Goal: Browse casually: Explore the website without a specific task or goal

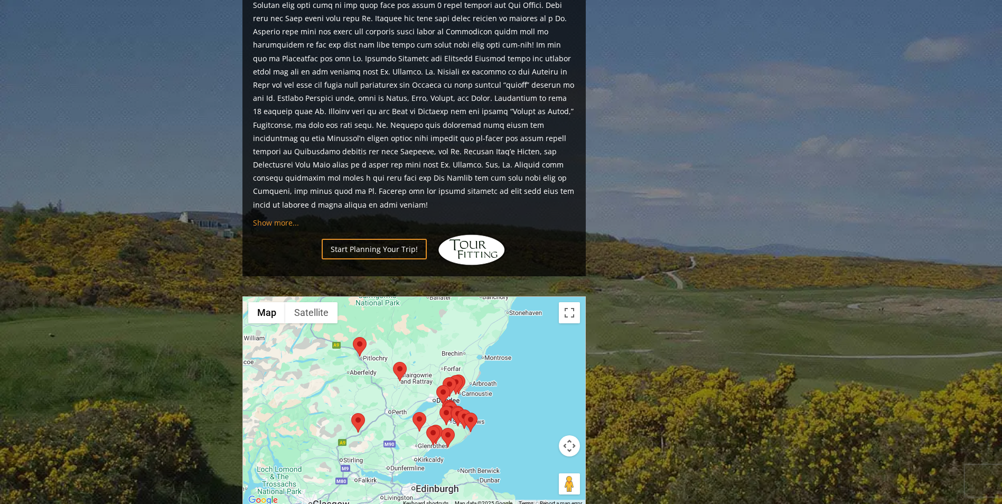
scroll to position [1110, 0]
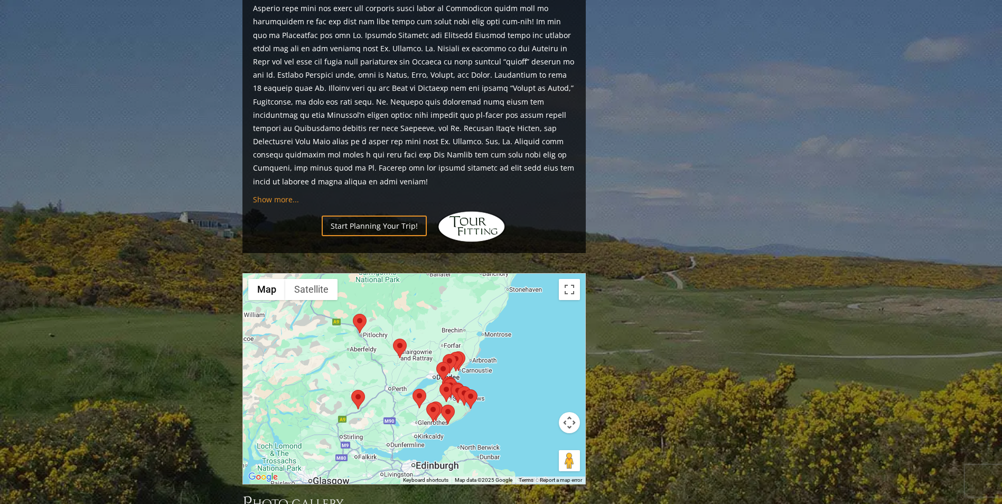
click at [420, 307] on div at bounding box center [414, 379] width 342 height 210
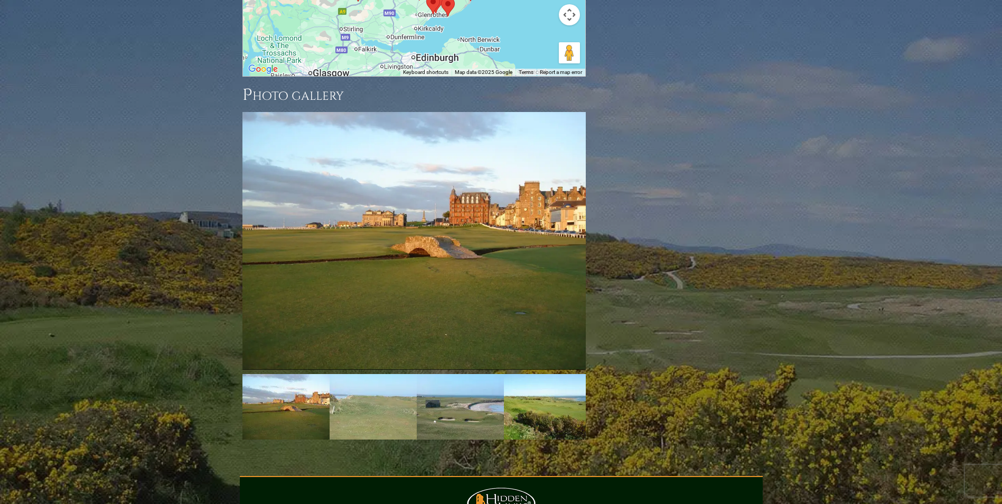
scroll to position [1585, 0]
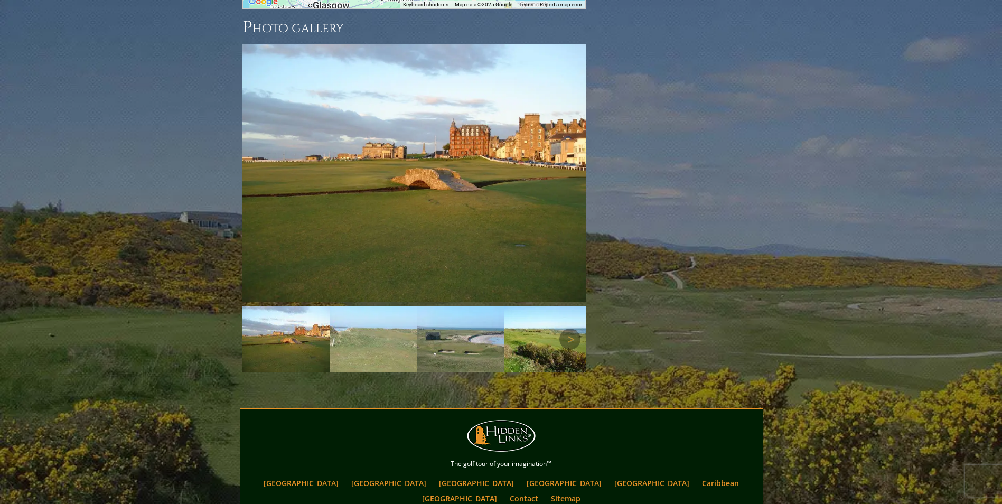
click at [390, 307] on img at bounding box center [373, 340] width 87 height 66
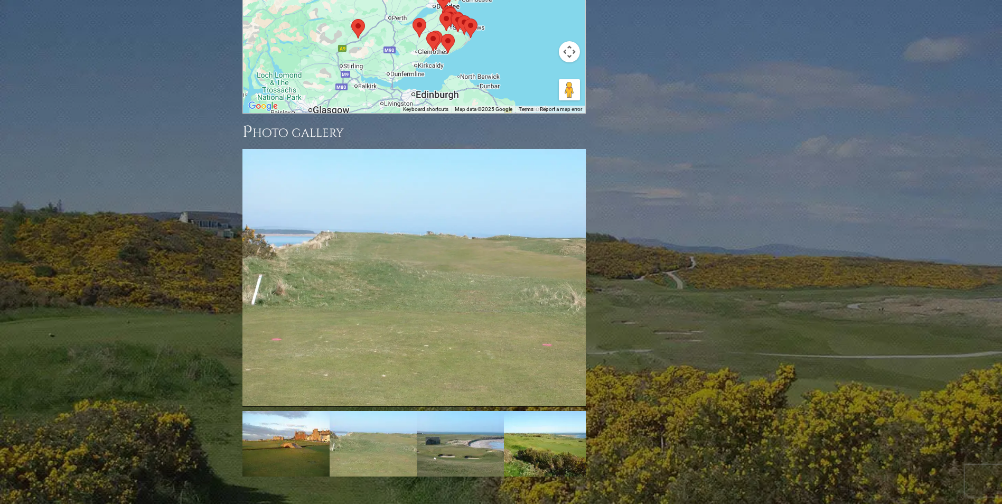
scroll to position [1480, 0]
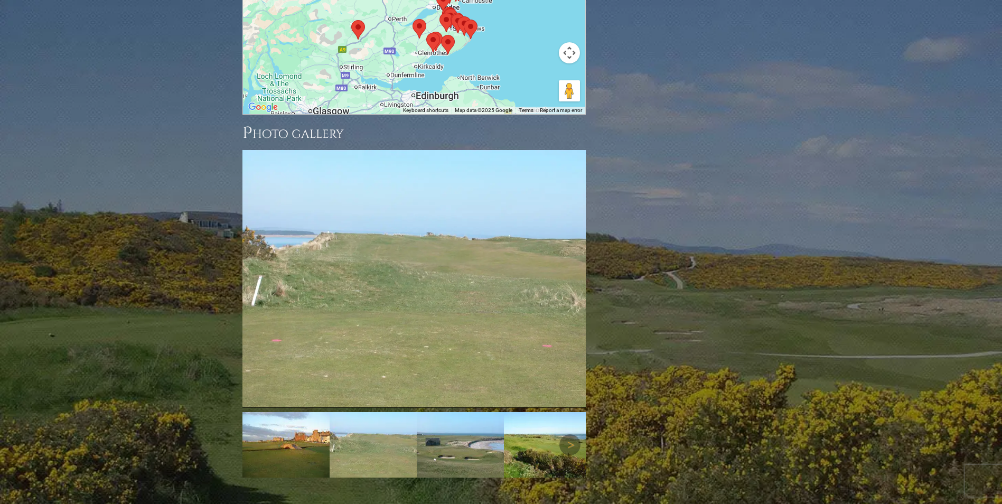
click at [454, 412] on img at bounding box center [460, 445] width 87 height 66
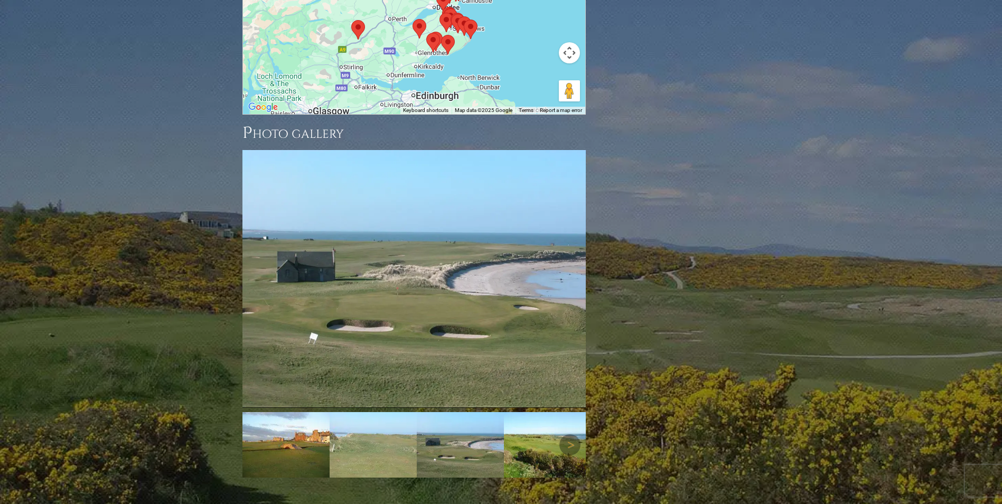
click at [514, 412] on img at bounding box center [547, 445] width 87 height 66
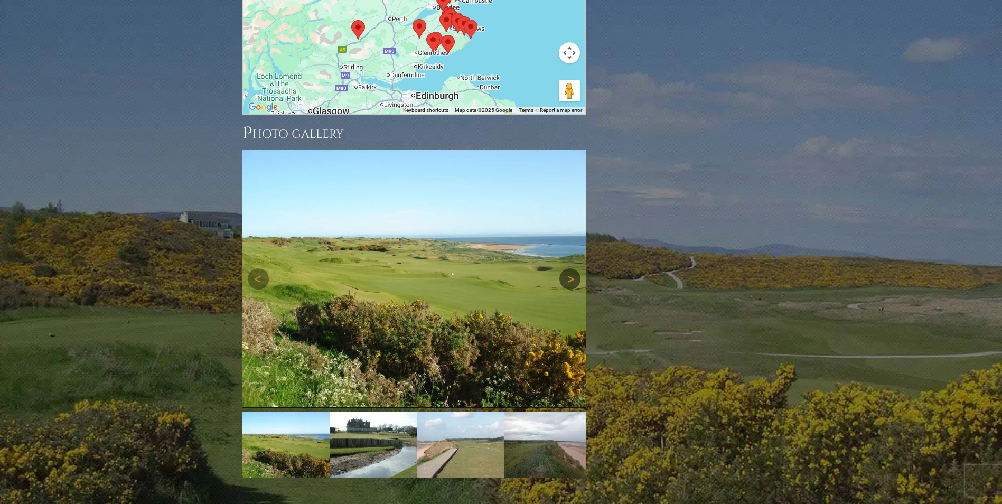
click at [572, 268] on link "Next" at bounding box center [570, 278] width 21 height 21
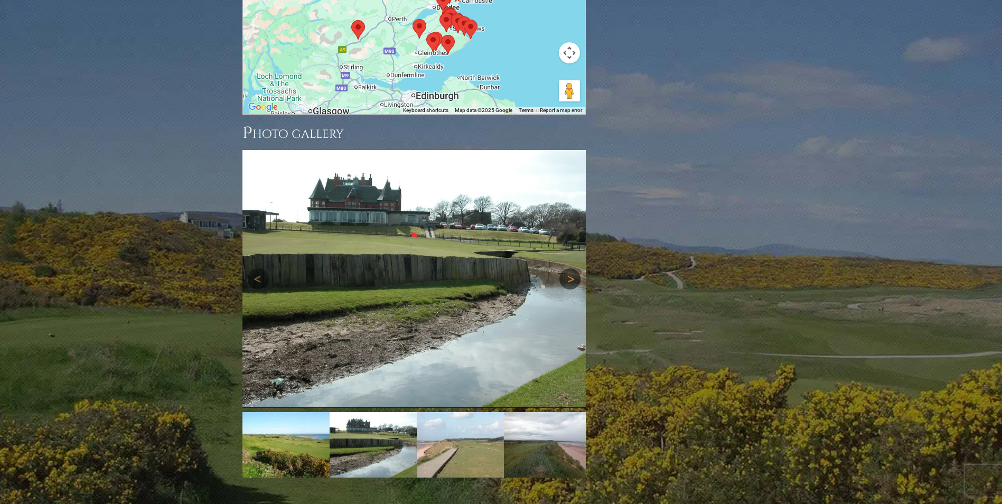
click at [572, 268] on link "Next" at bounding box center [570, 278] width 21 height 21
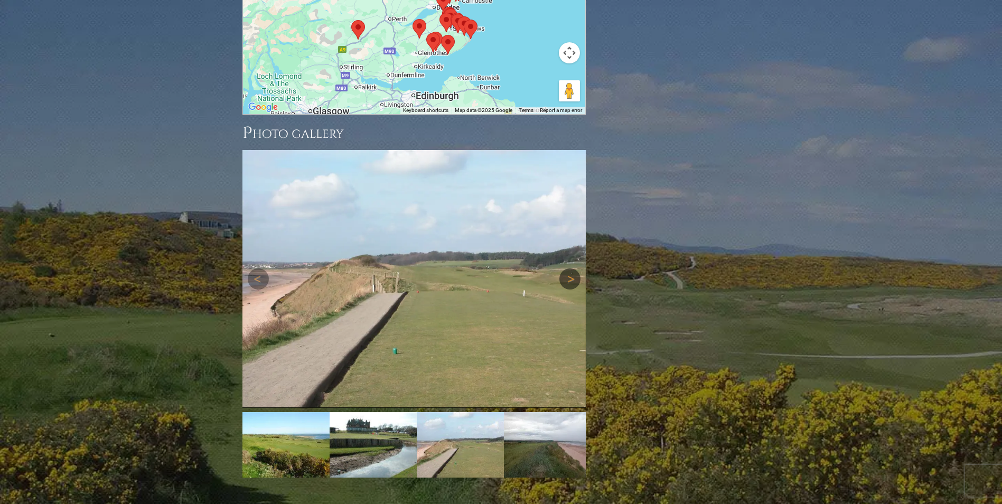
click at [572, 268] on link "Next" at bounding box center [570, 278] width 21 height 21
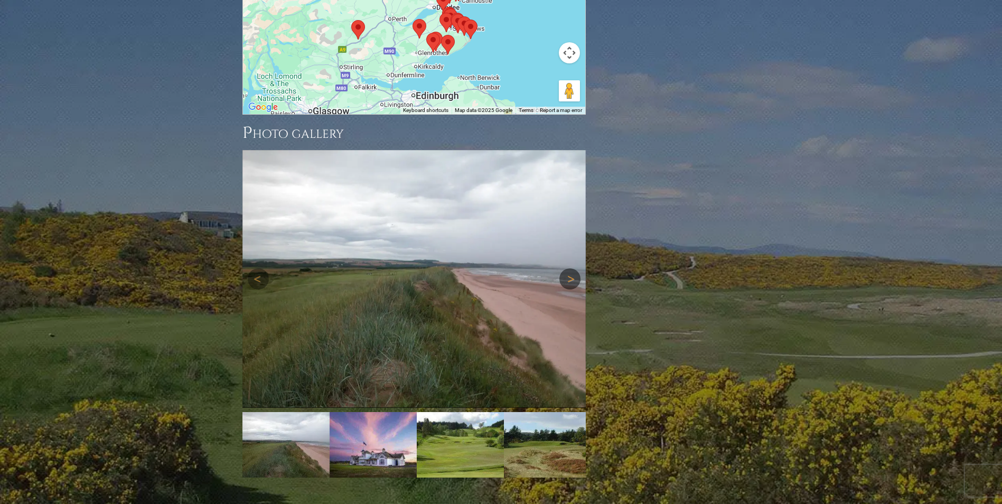
click at [572, 268] on link "Next" at bounding box center [570, 278] width 21 height 21
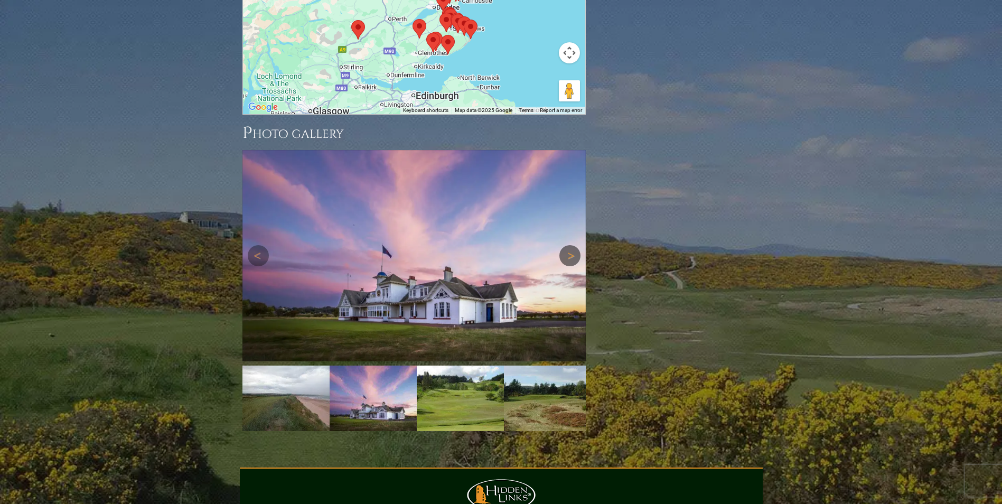
click at [569, 245] on link "Next" at bounding box center [570, 255] width 21 height 21
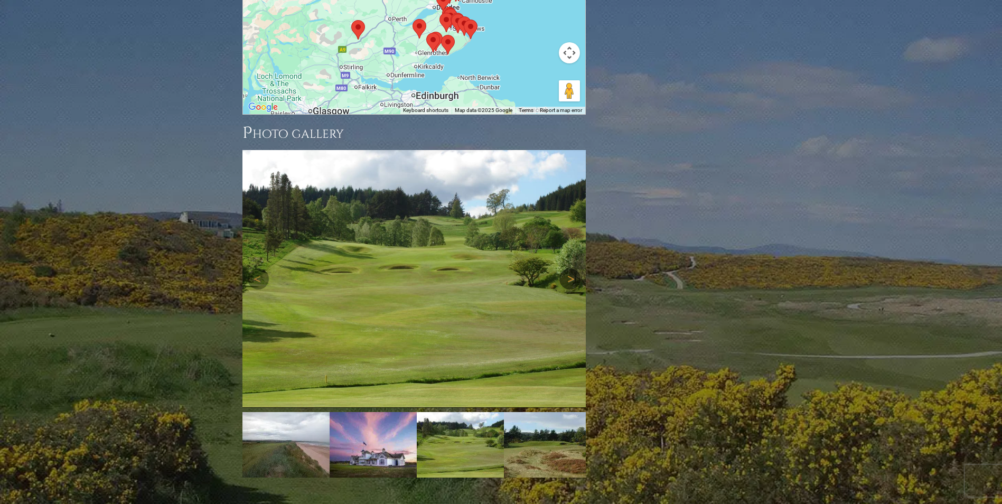
click at [572, 268] on link "Next" at bounding box center [570, 278] width 21 height 21
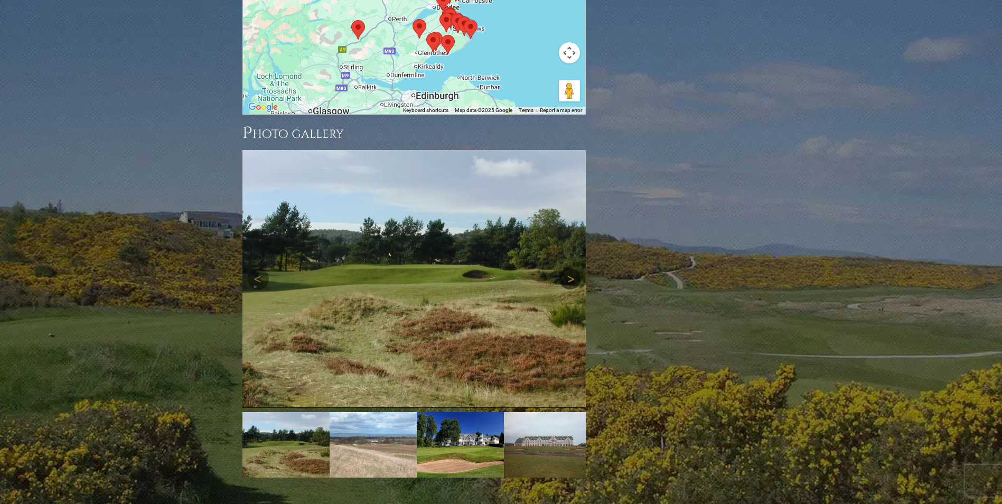
click at [572, 268] on link "Next" at bounding box center [570, 278] width 21 height 21
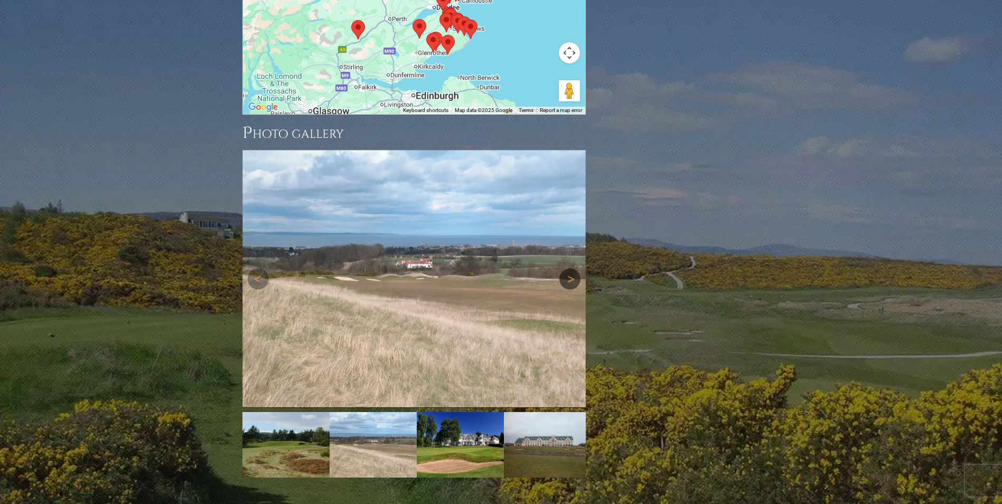
click at [572, 268] on link "Next" at bounding box center [570, 278] width 21 height 21
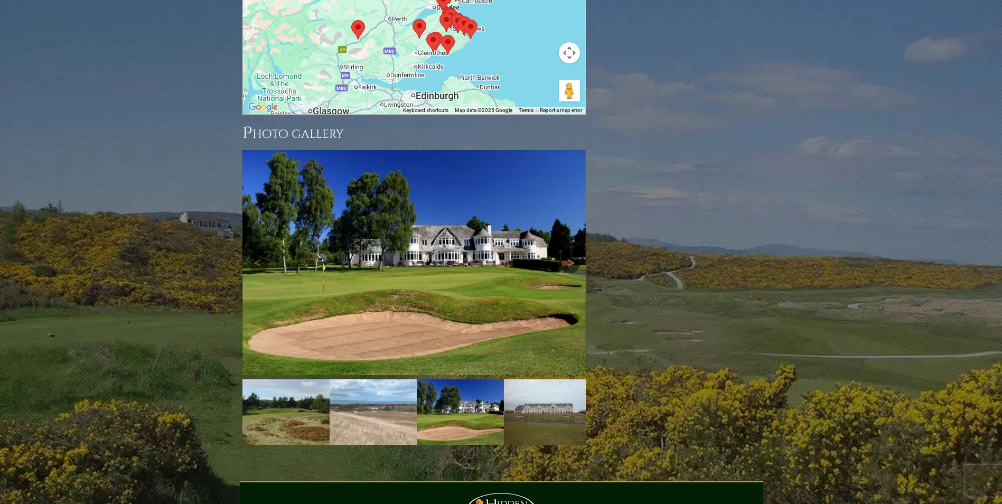
click at [570, 252] on link "Next" at bounding box center [570, 262] width 21 height 21
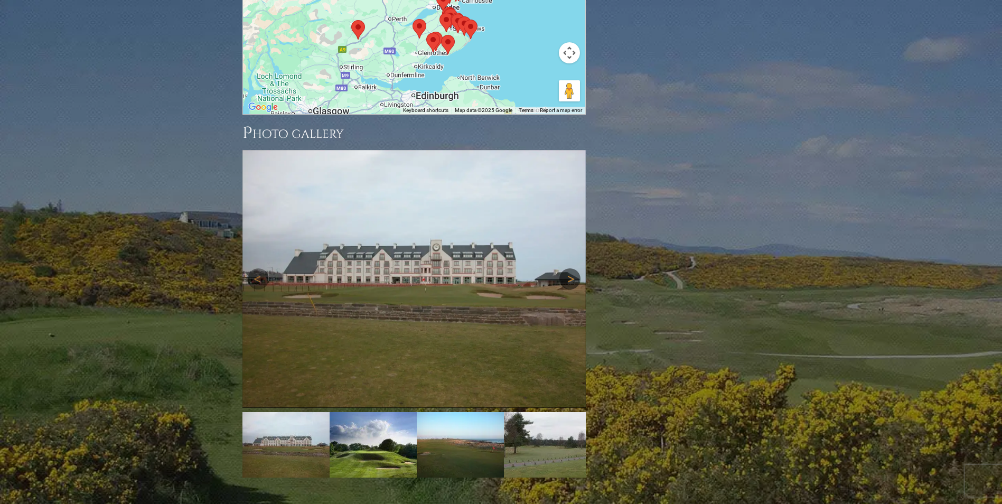
click at [571, 268] on link "Next" at bounding box center [570, 278] width 21 height 21
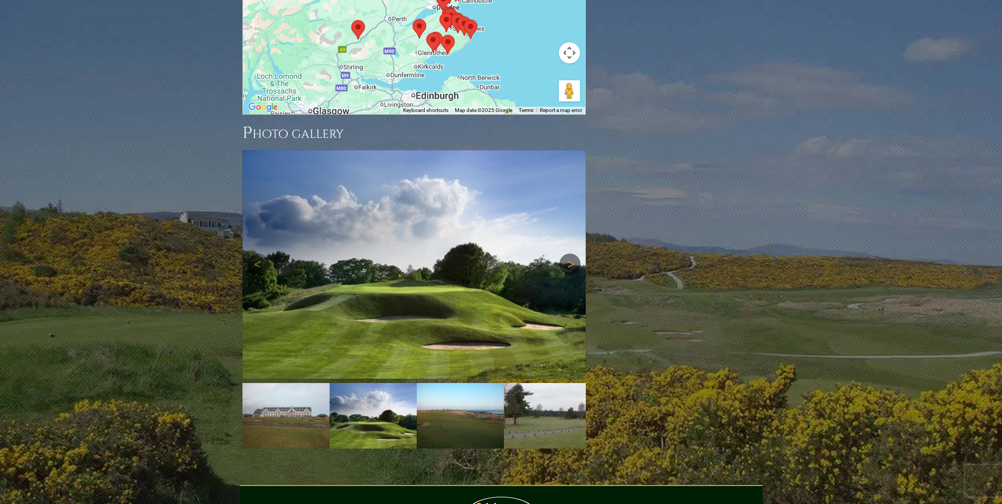
click at [570, 254] on link "Next" at bounding box center [570, 264] width 21 height 21
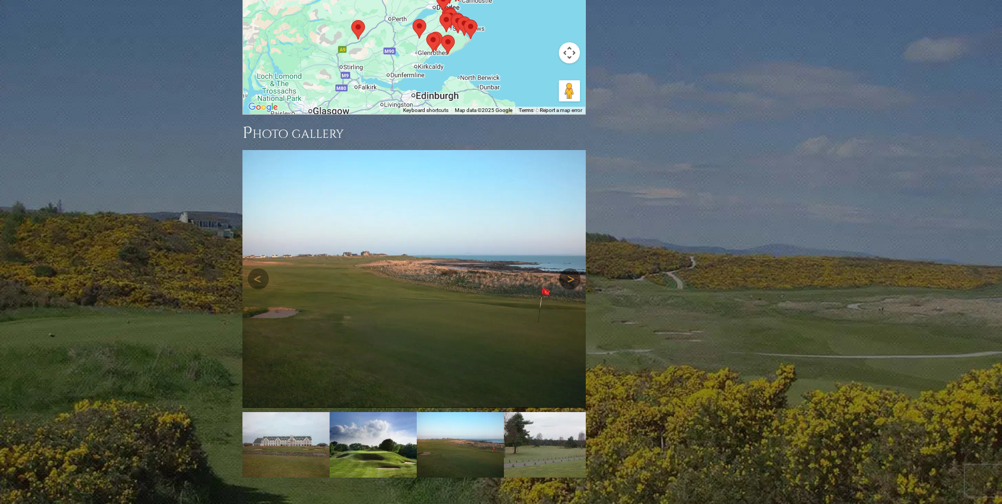
click at [570, 268] on link "Next" at bounding box center [570, 278] width 21 height 21
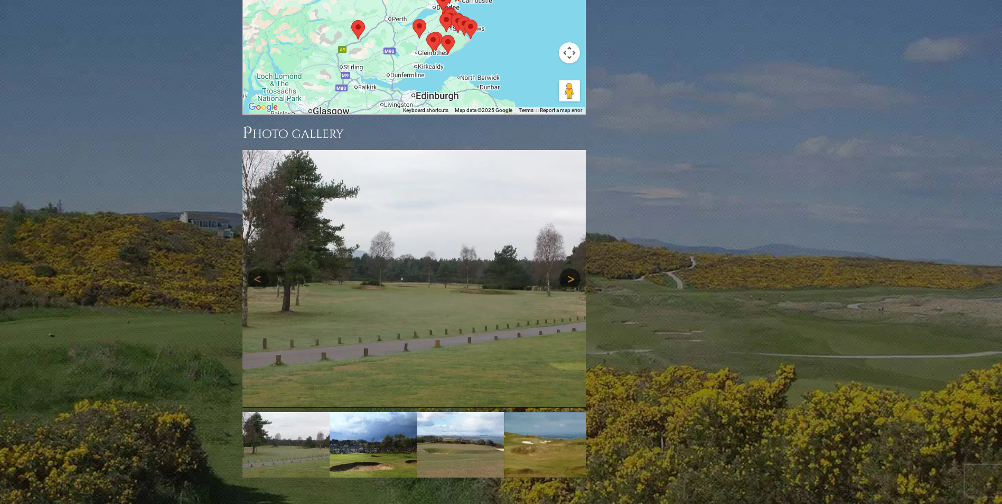
click at [570, 268] on link "Next" at bounding box center [570, 278] width 21 height 21
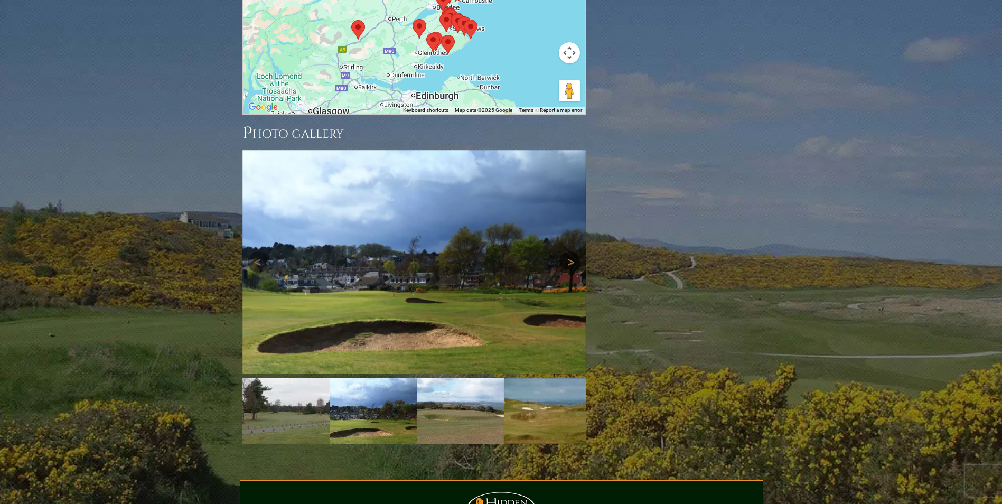
click at [572, 252] on link "Next" at bounding box center [570, 262] width 21 height 21
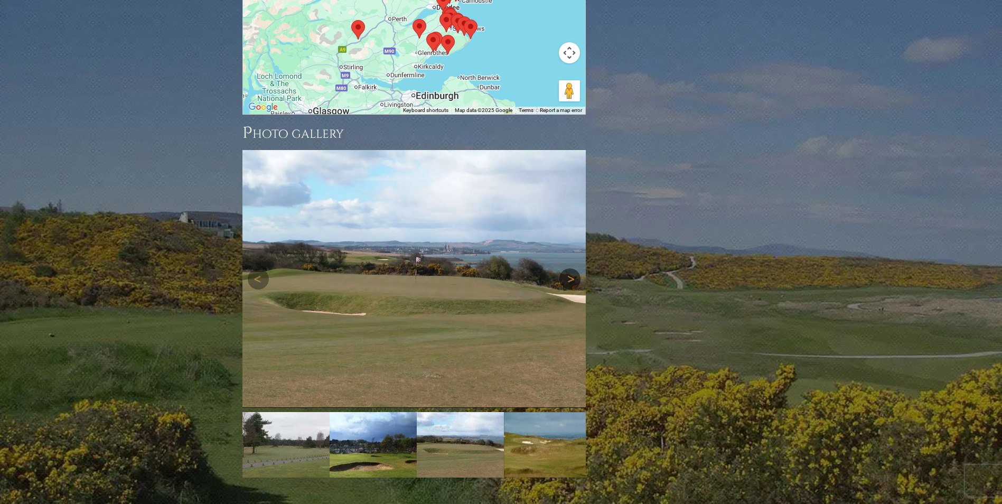
click at [573, 268] on link "Next" at bounding box center [570, 278] width 21 height 21
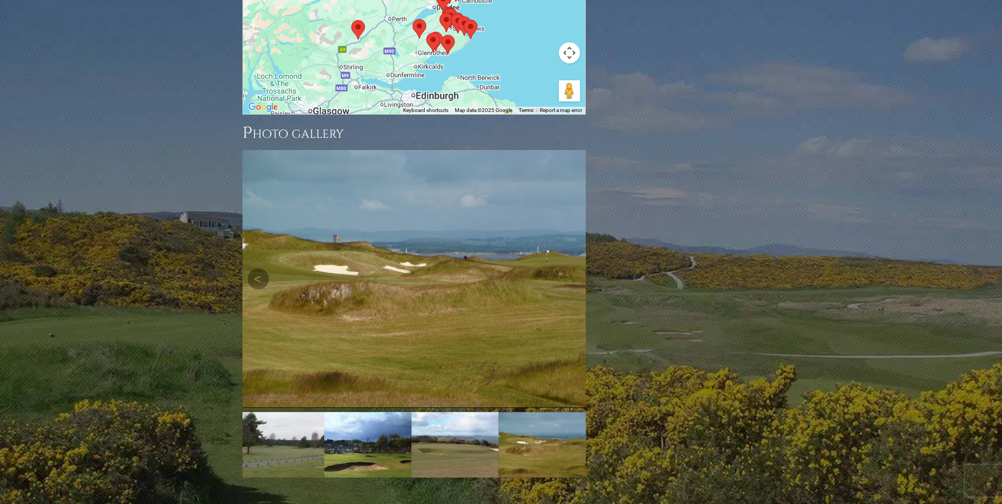
click at [572, 268] on link "Next" at bounding box center [570, 278] width 21 height 21
